Goal: Information Seeking & Learning: Find specific fact

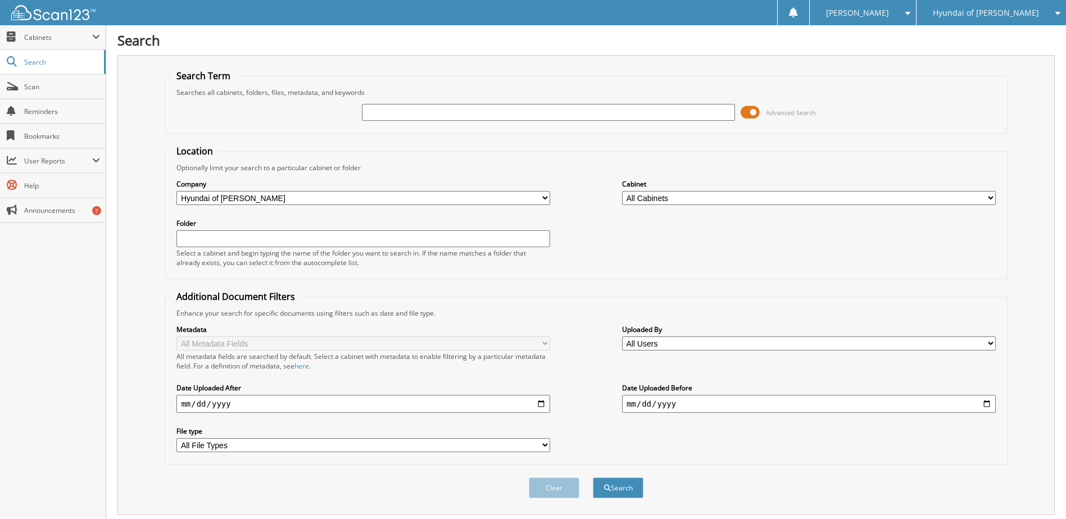
click at [598, 112] on input "text" at bounding box center [549, 112] width 374 height 17
type input "[PERSON_NAME]"
click at [593, 478] on button "Search" at bounding box center [618, 488] width 51 height 21
click at [751, 115] on span at bounding box center [750, 112] width 19 height 17
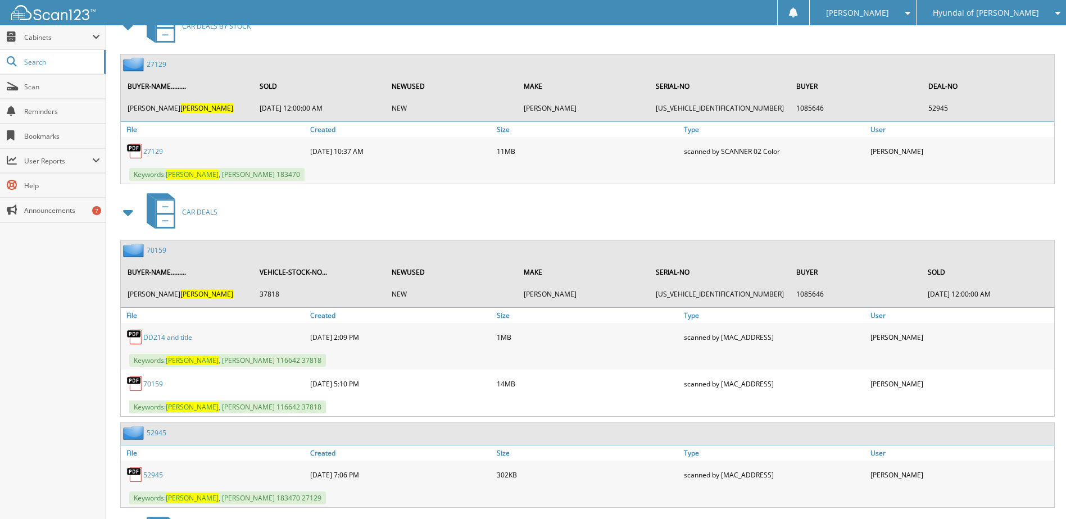
scroll to position [281, 0]
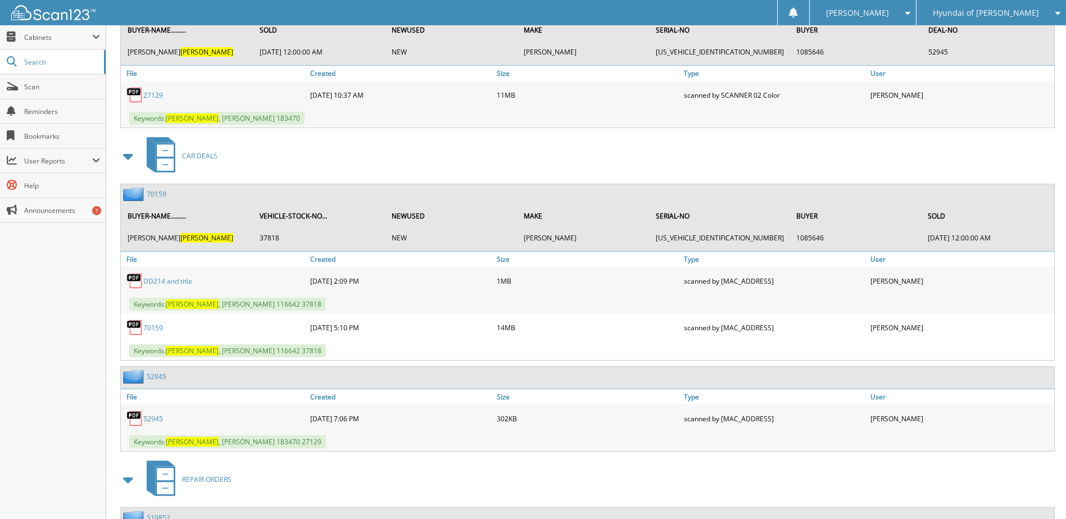
click at [130, 480] on span at bounding box center [129, 480] width 16 height 20
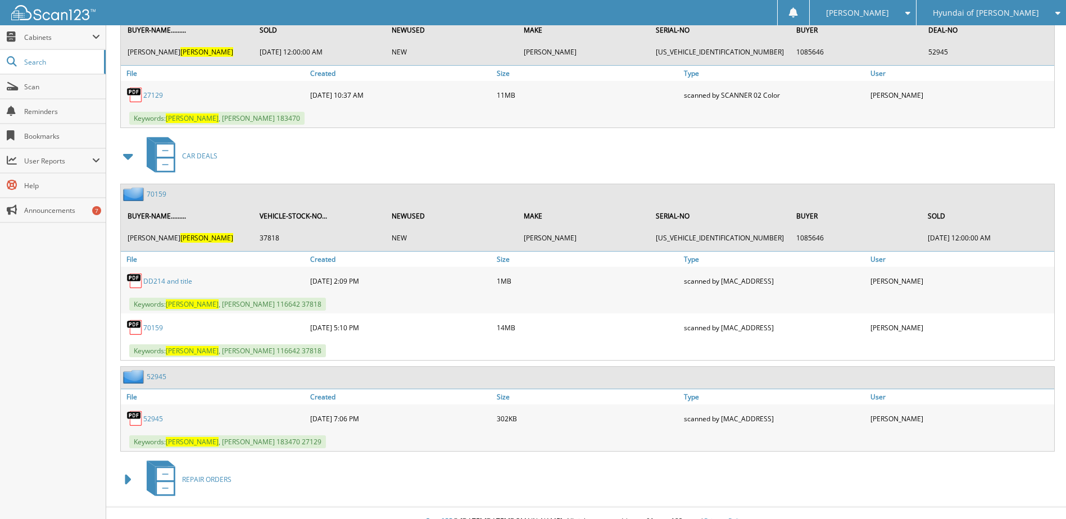
click at [176, 280] on link "DD214 and title" at bounding box center [167, 281] width 49 height 10
